Goal: Find specific page/section: Find specific page/section

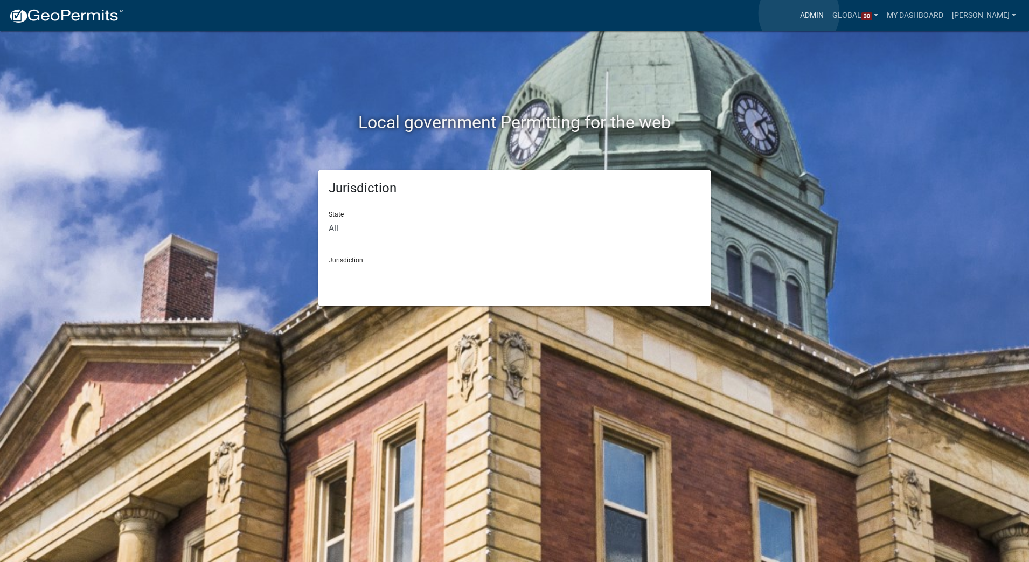
click at [799, 13] on link "Admin" at bounding box center [812, 15] width 32 height 20
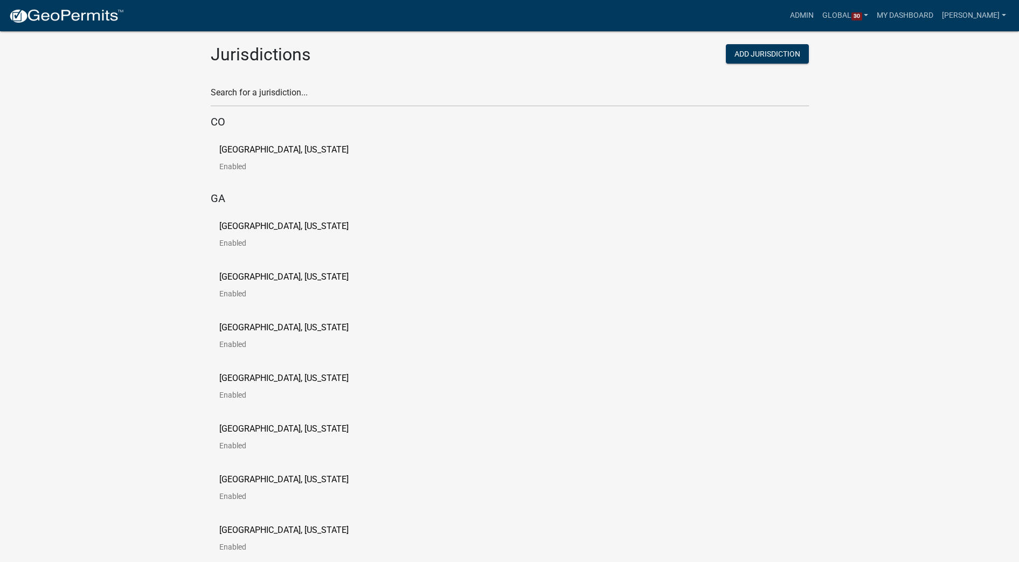
click at [267, 225] on p "[GEOGRAPHIC_DATA], [US_STATE]" at bounding box center [283, 226] width 129 height 9
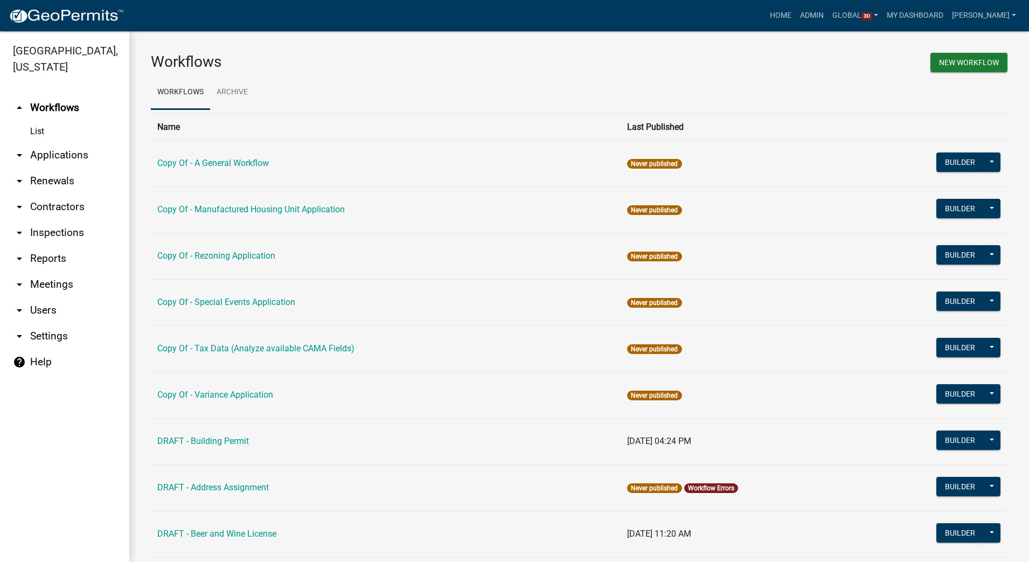
click at [46, 304] on link "arrow_drop_down Users" at bounding box center [64, 310] width 129 height 26
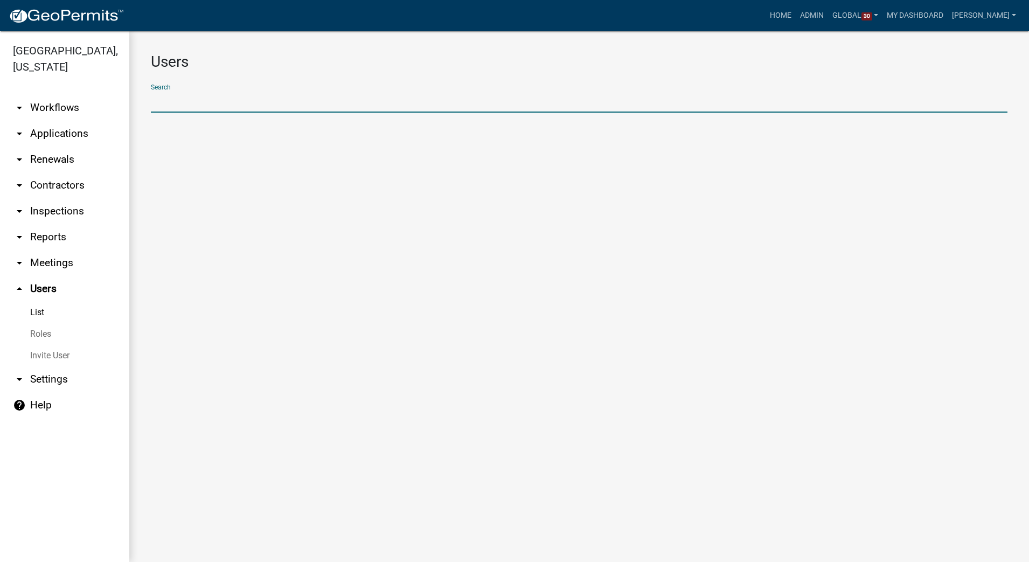
click at [271, 101] on input "text" at bounding box center [579, 102] width 857 height 22
